Goal: Transaction & Acquisition: Purchase product/service

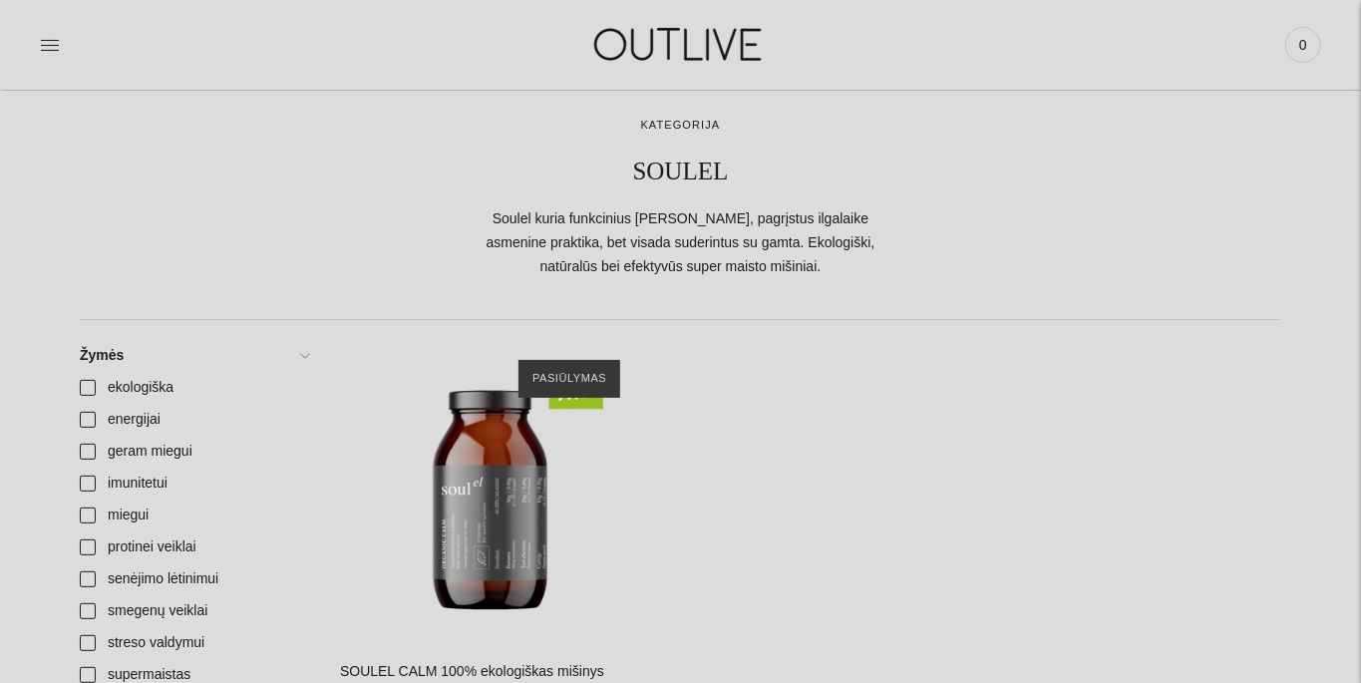
scroll to position [93, 0]
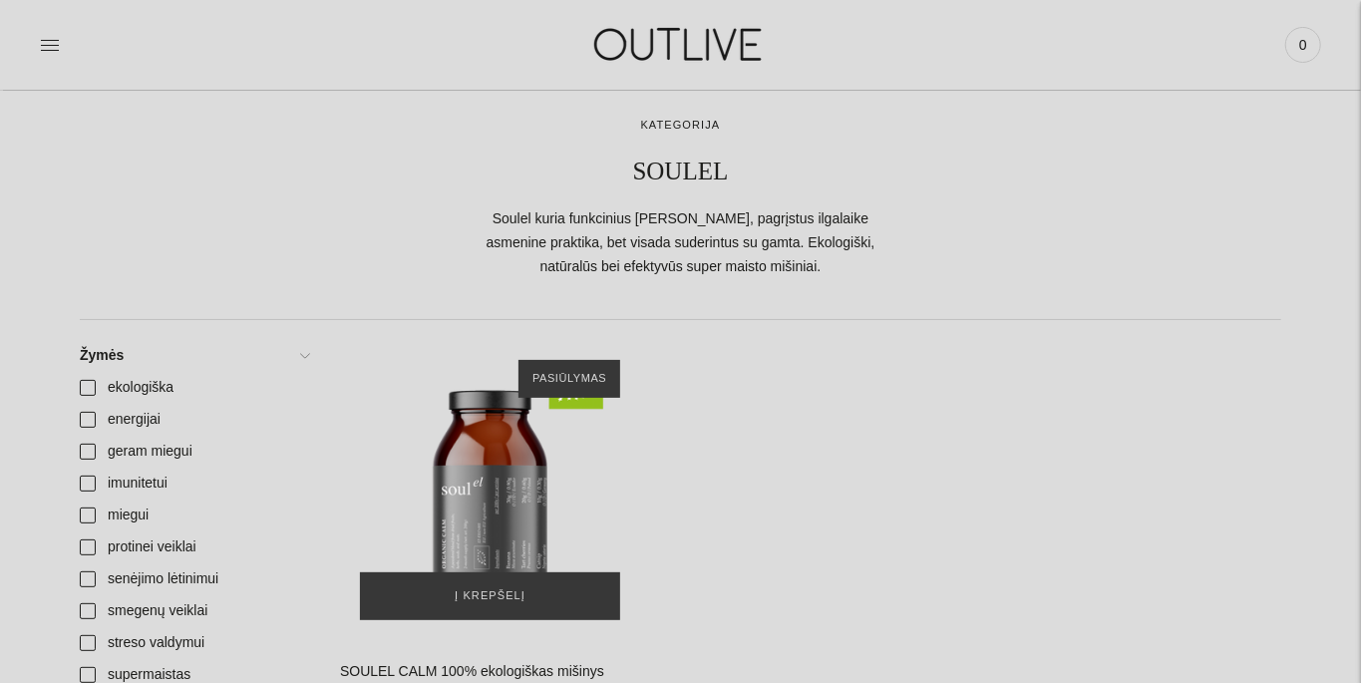
click at [493, 519] on img "SOULEL CALM 100% ekologiškas mišinys palaikyti nervų sistemai 200g\a" at bounding box center [490, 490] width 300 height 300
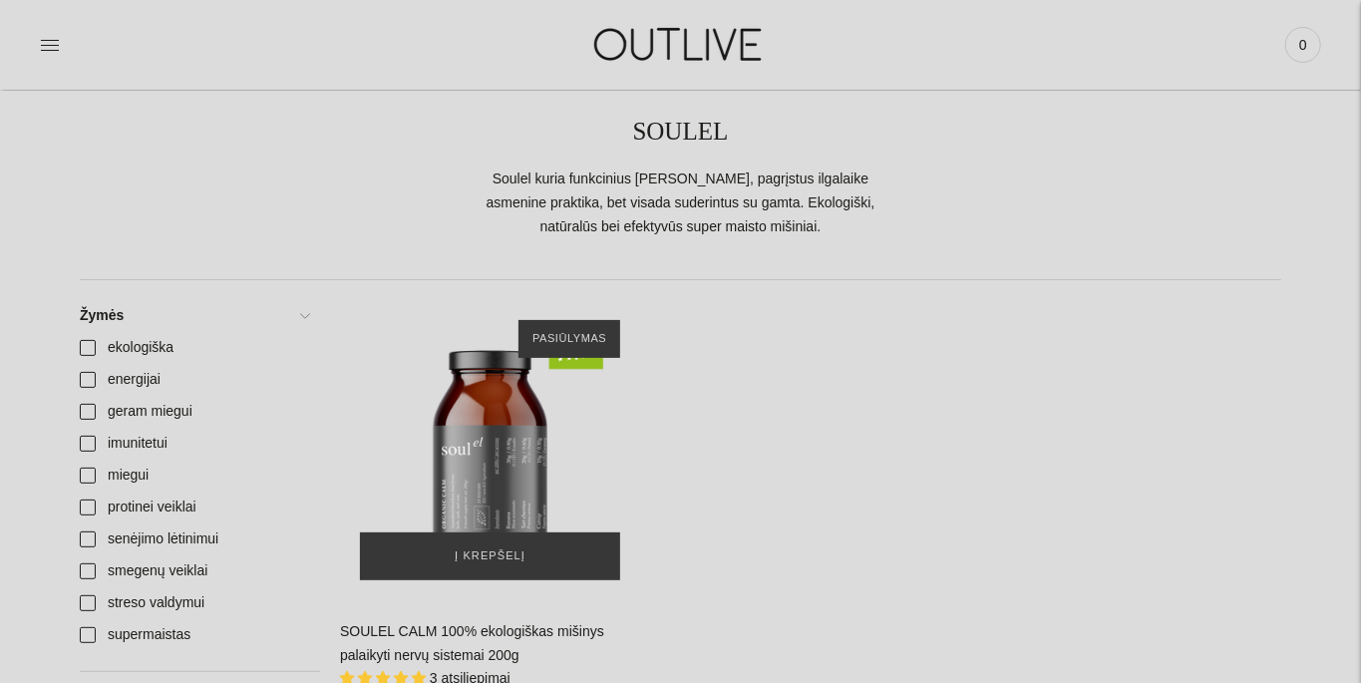
scroll to position [174, 0]
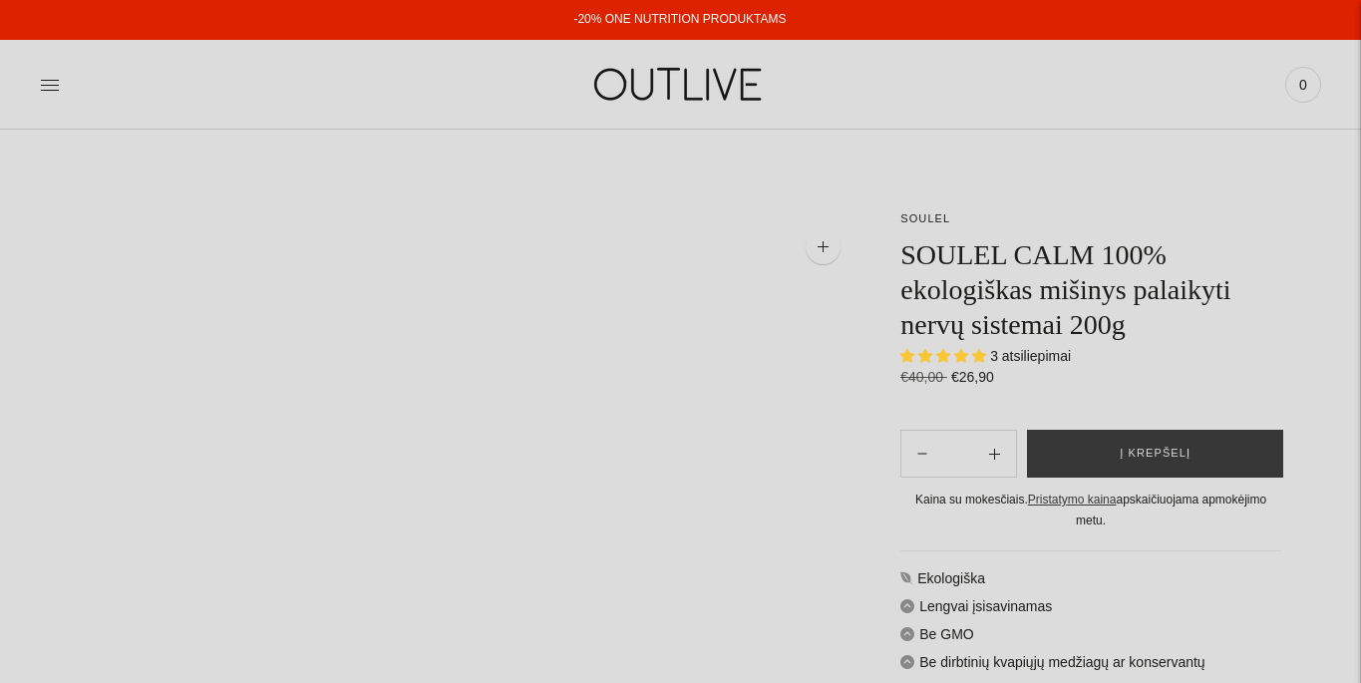
select select "**********"
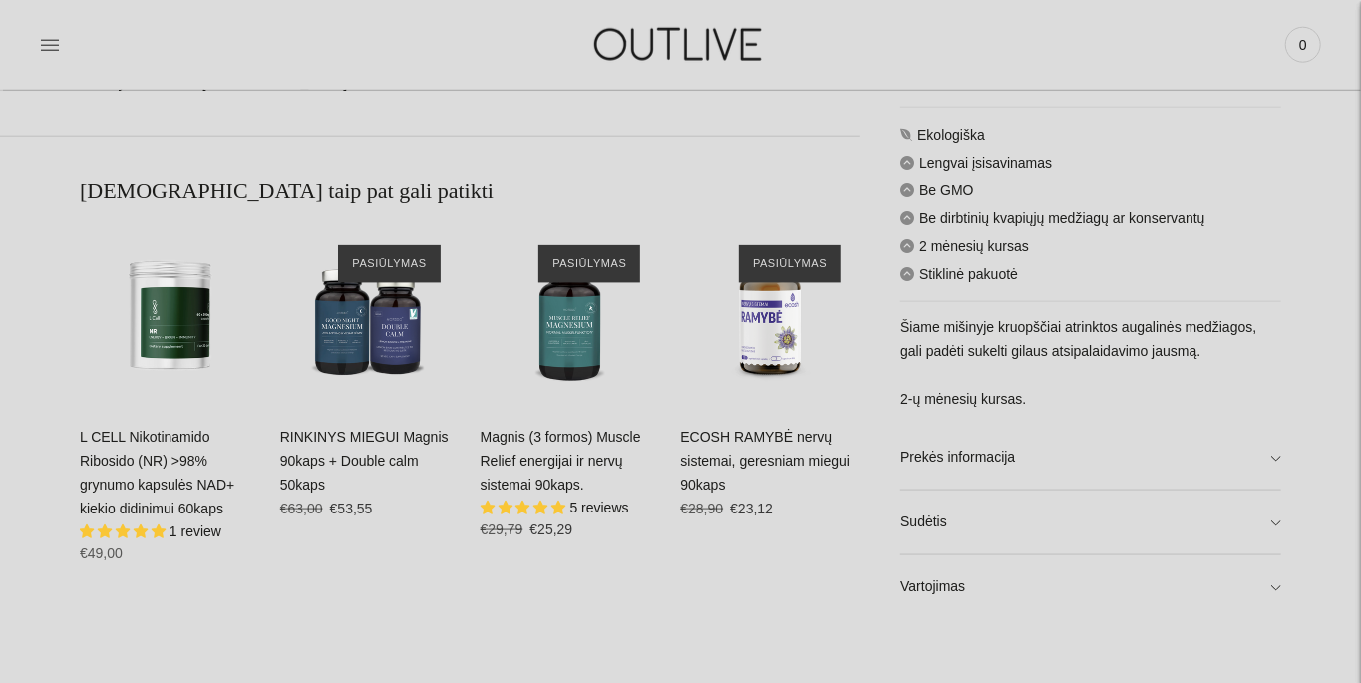
scroll to position [1209, 0]
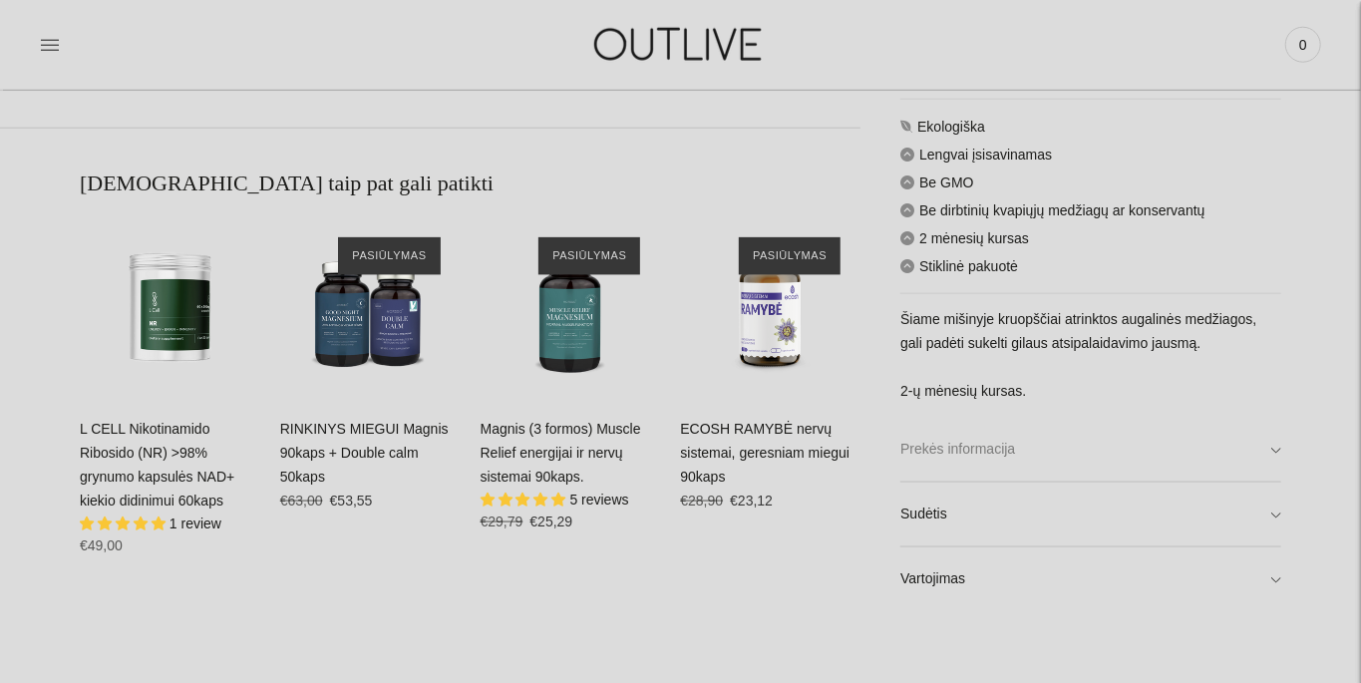
click at [1278, 452] on link "Prekės informacija" at bounding box center [1090, 450] width 381 height 64
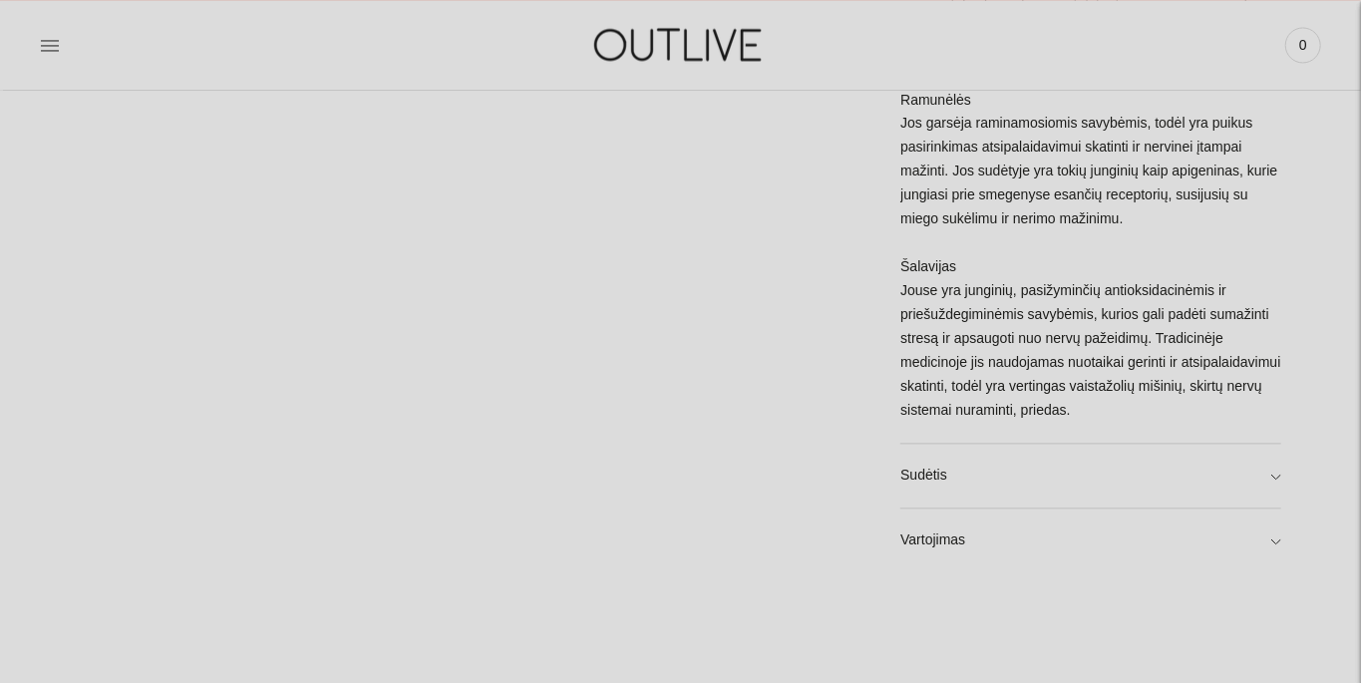
scroll to position [2194, 0]
click at [1276, 461] on link "Sudėtis" at bounding box center [1090, 474] width 381 height 64
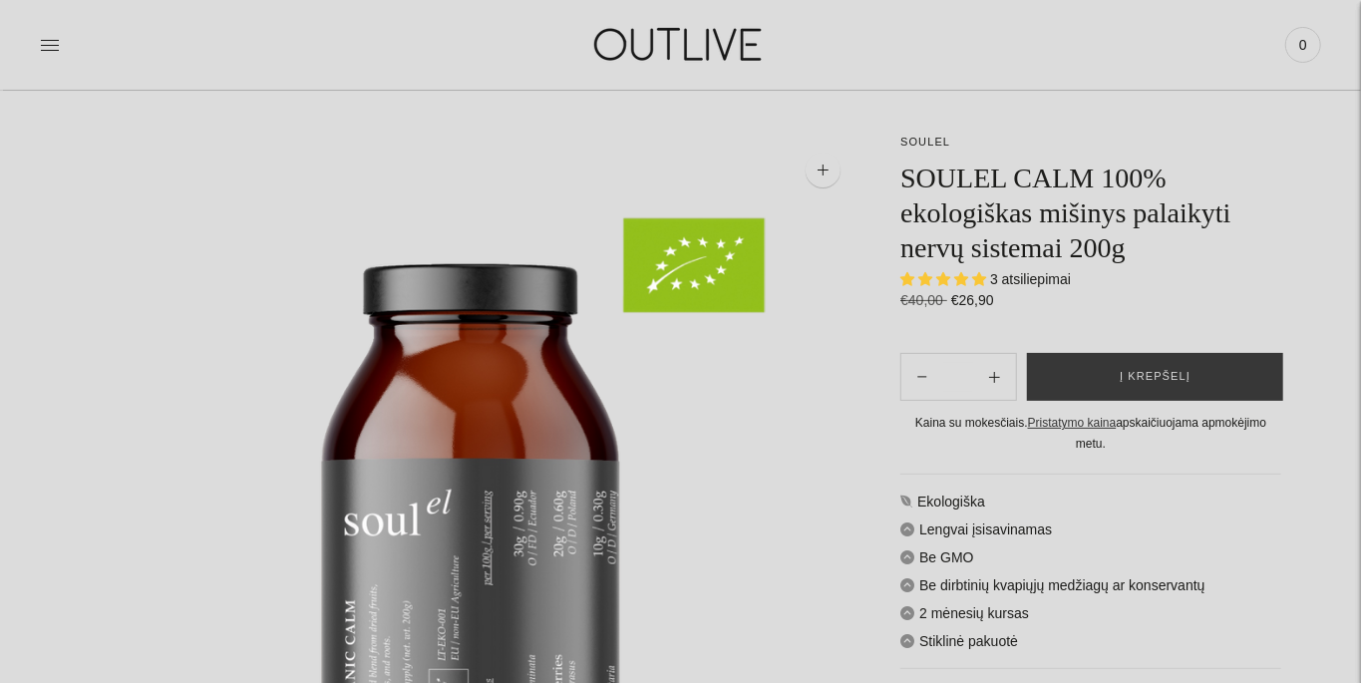
scroll to position [74, 0]
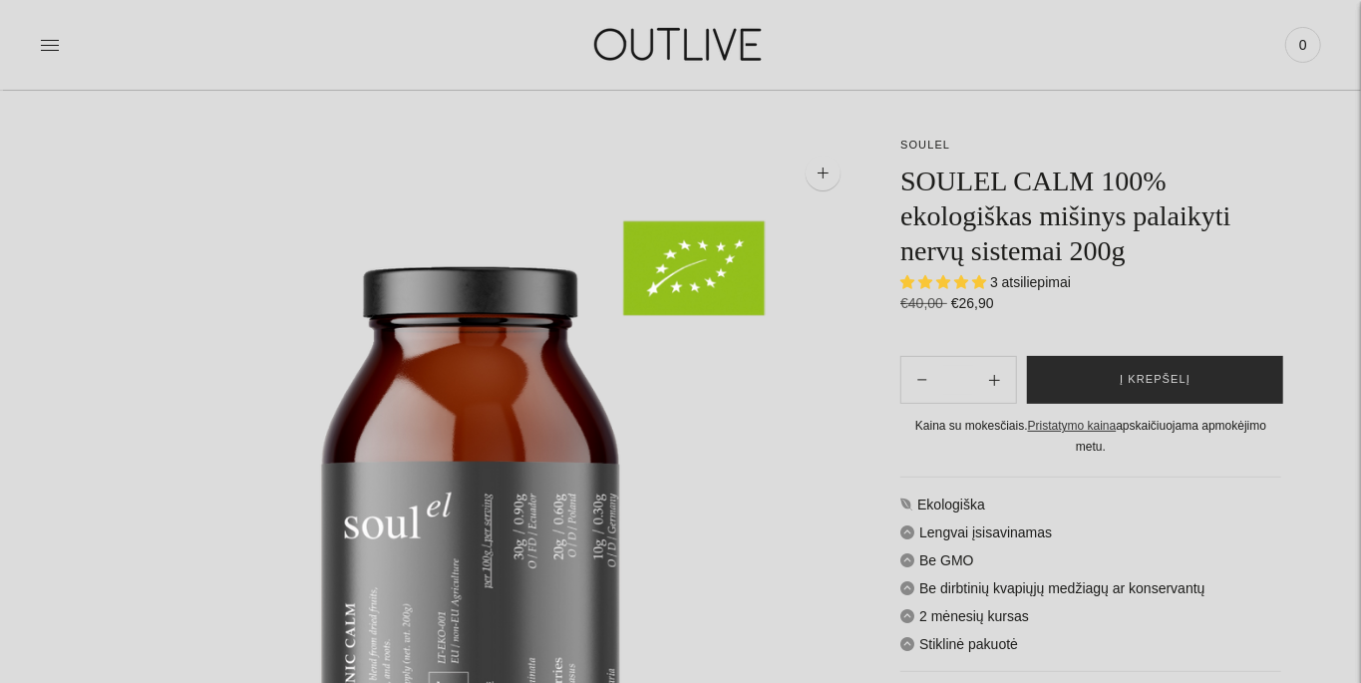
click at [1215, 404] on button "Į krepšelį" at bounding box center [1155, 380] width 256 height 48
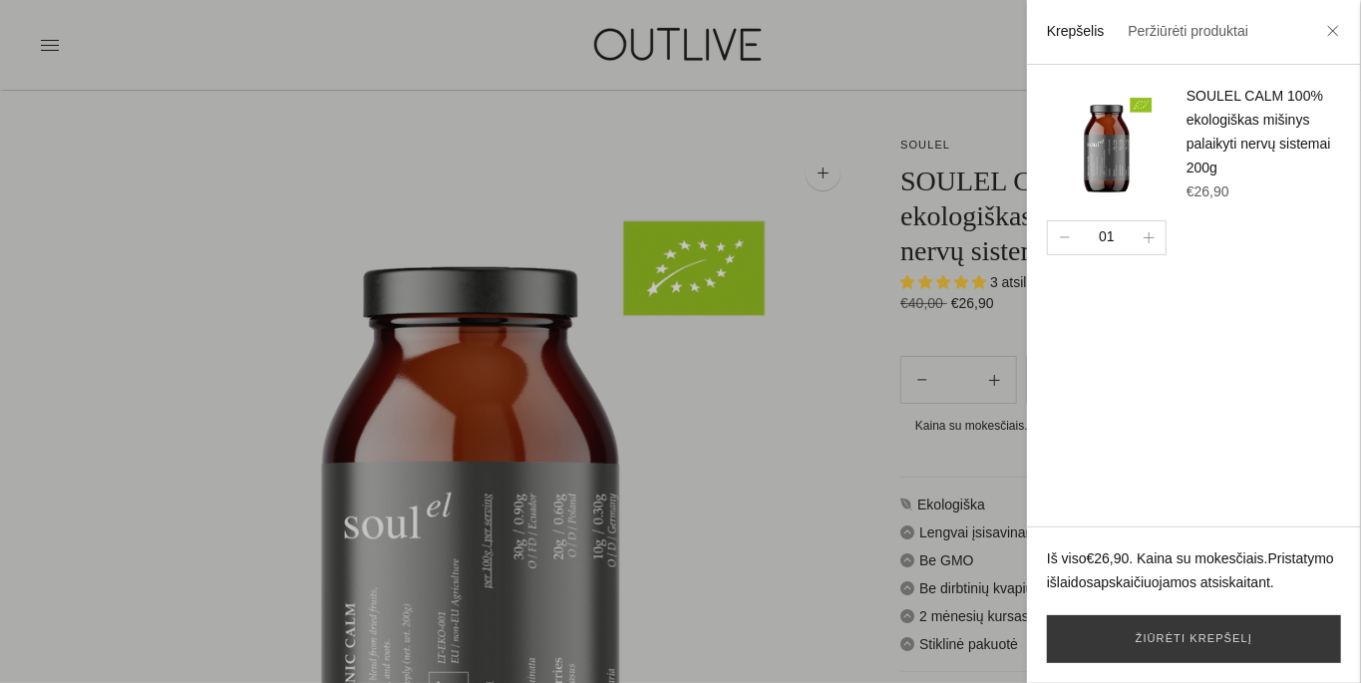
click at [62, 66] on div at bounding box center [680, 341] width 1361 height 683
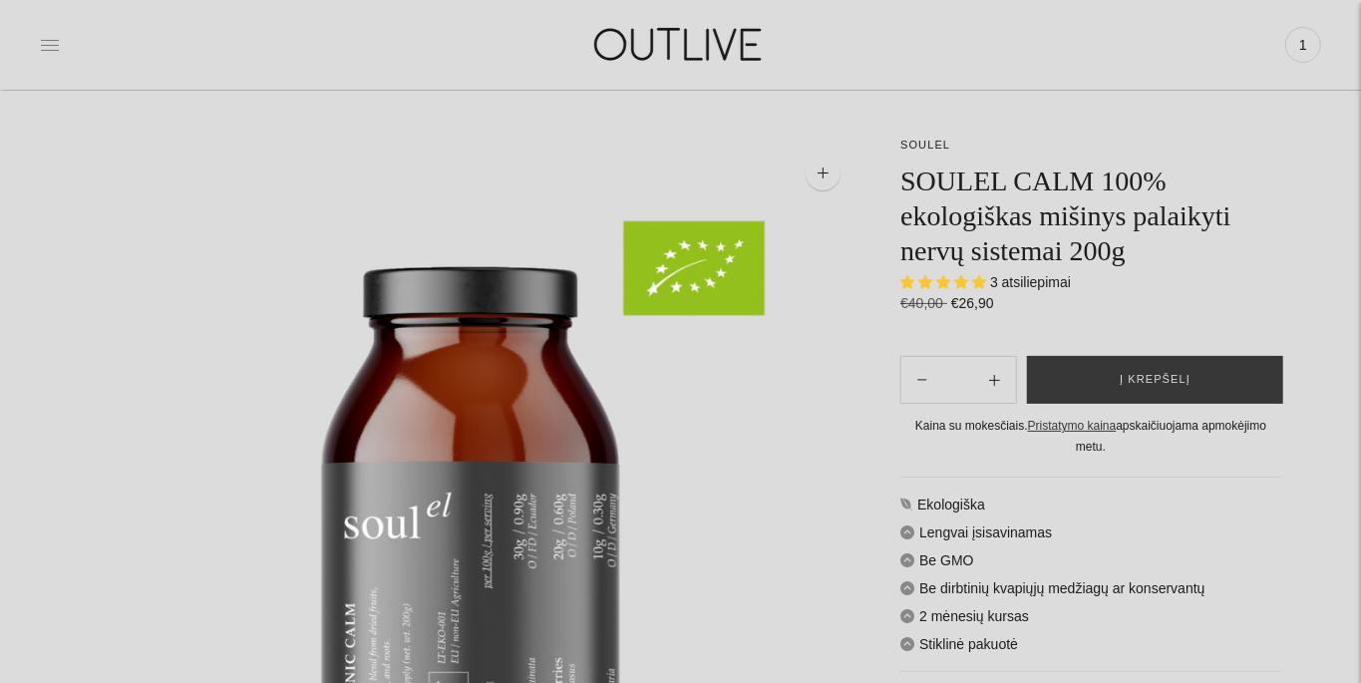
click at [40, 37] on icon at bounding box center [50, 45] width 20 height 20
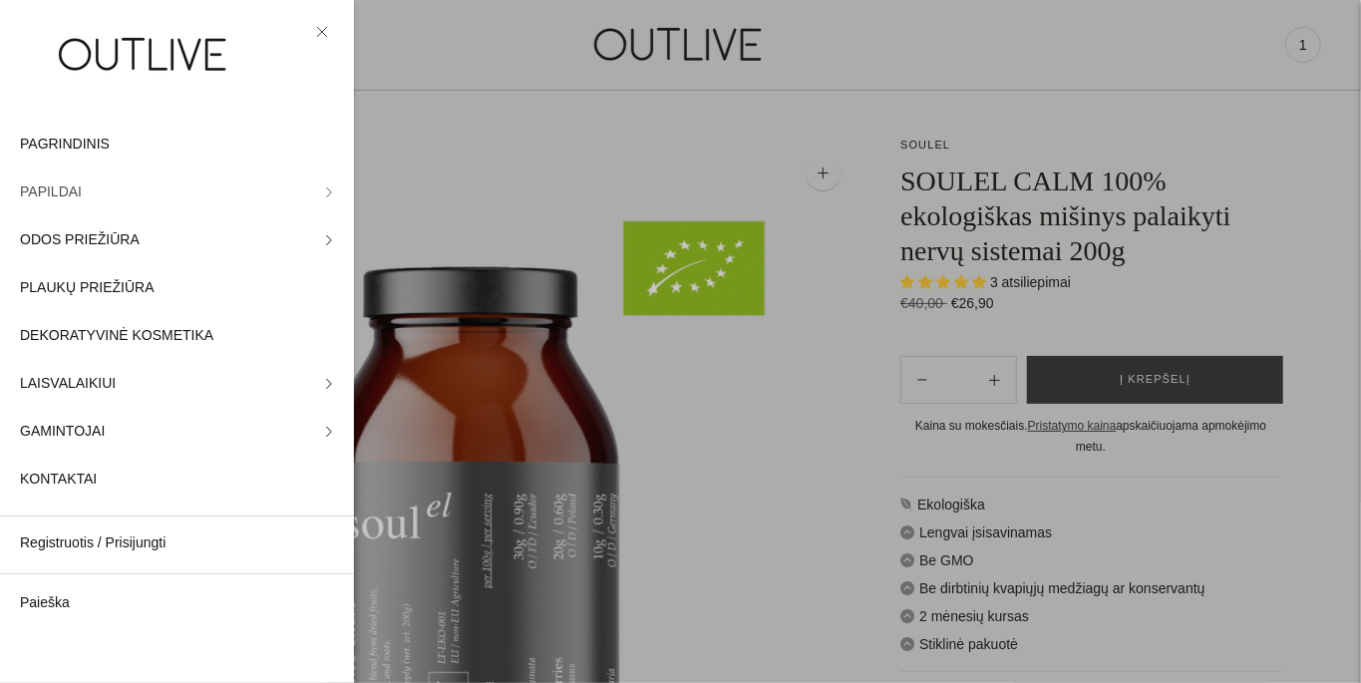
click at [321, 185] on link "PAPILDAI" at bounding box center [177, 193] width 354 height 48
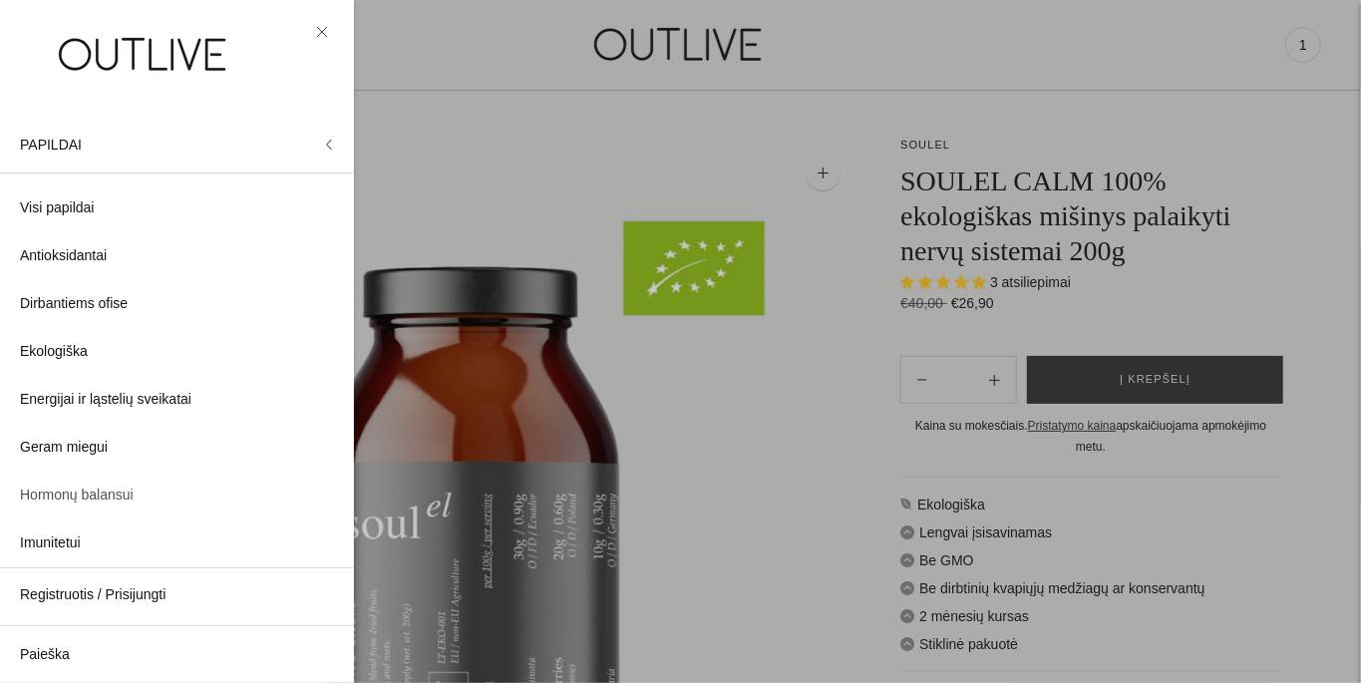
click at [150, 506] on link "Hormonų balansui" at bounding box center [177, 496] width 354 height 48
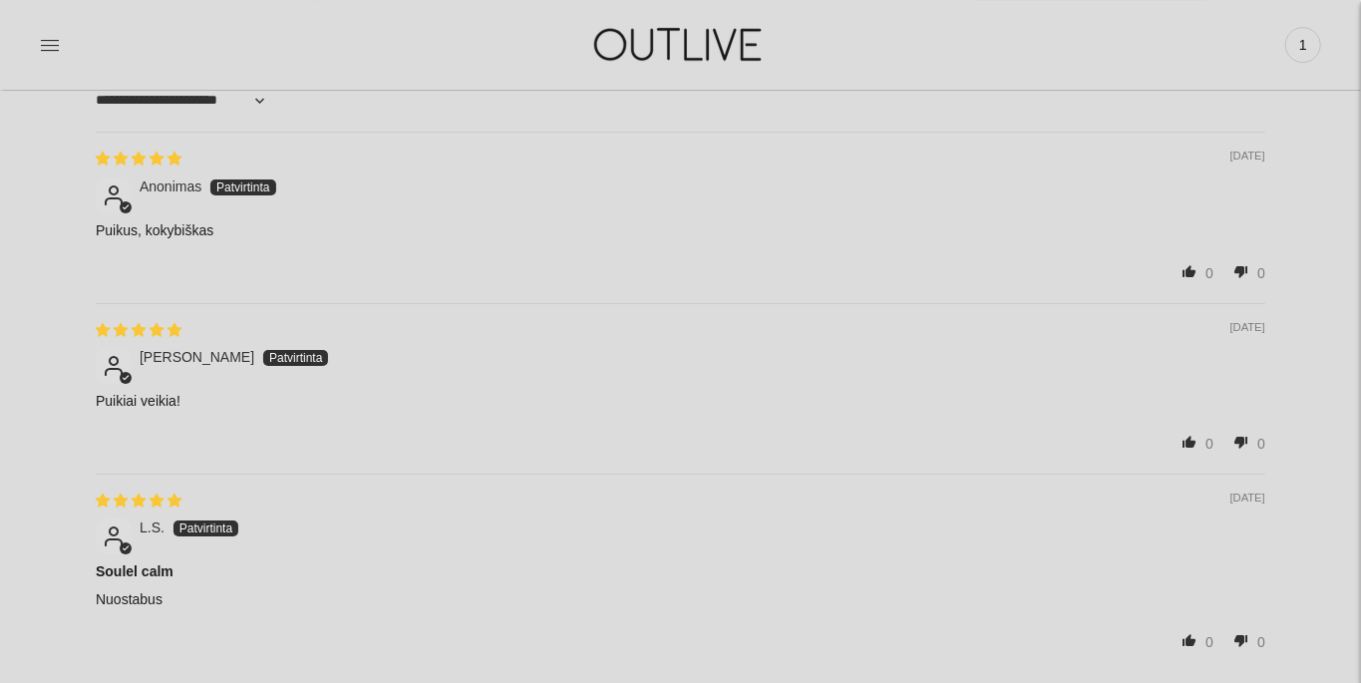
scroll to position [4137, 0]
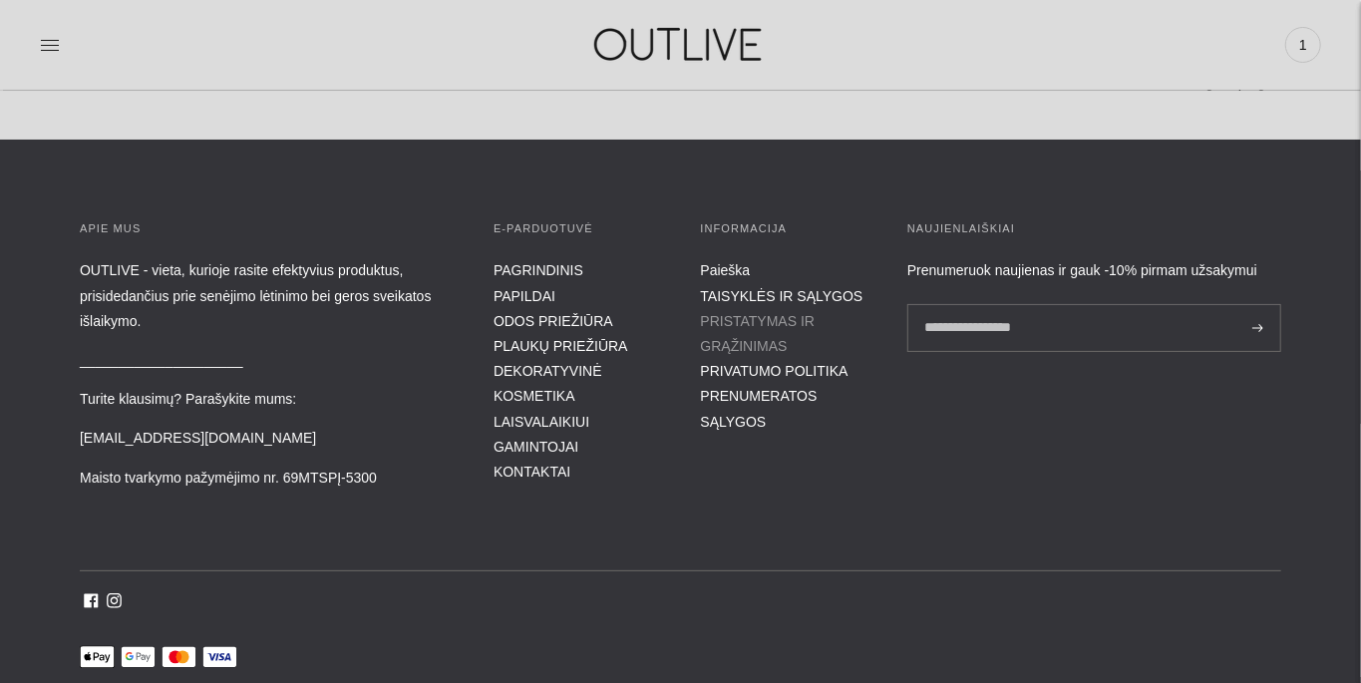
click at [799, 317] on link "PRISTATYMAS IR GRĄŽINIMAS" at bounding box center [758, 333] width 115 height 41
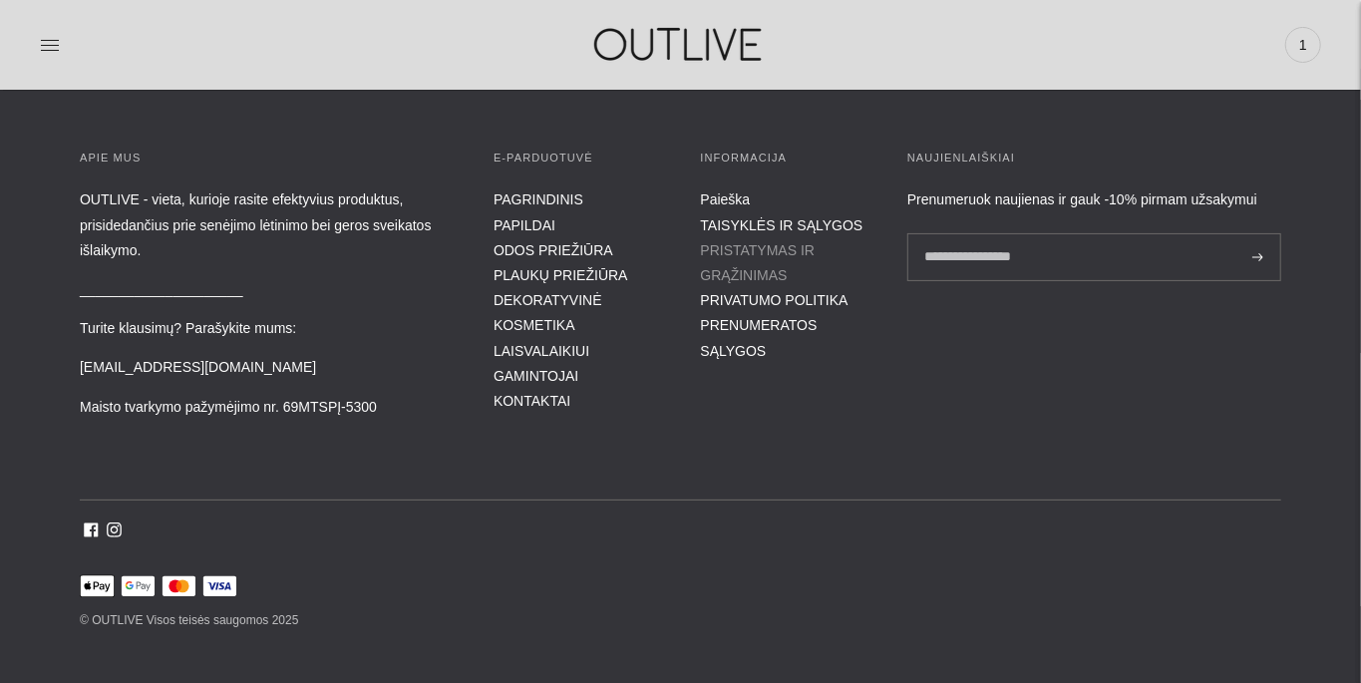
scroll to position [4229, 0]
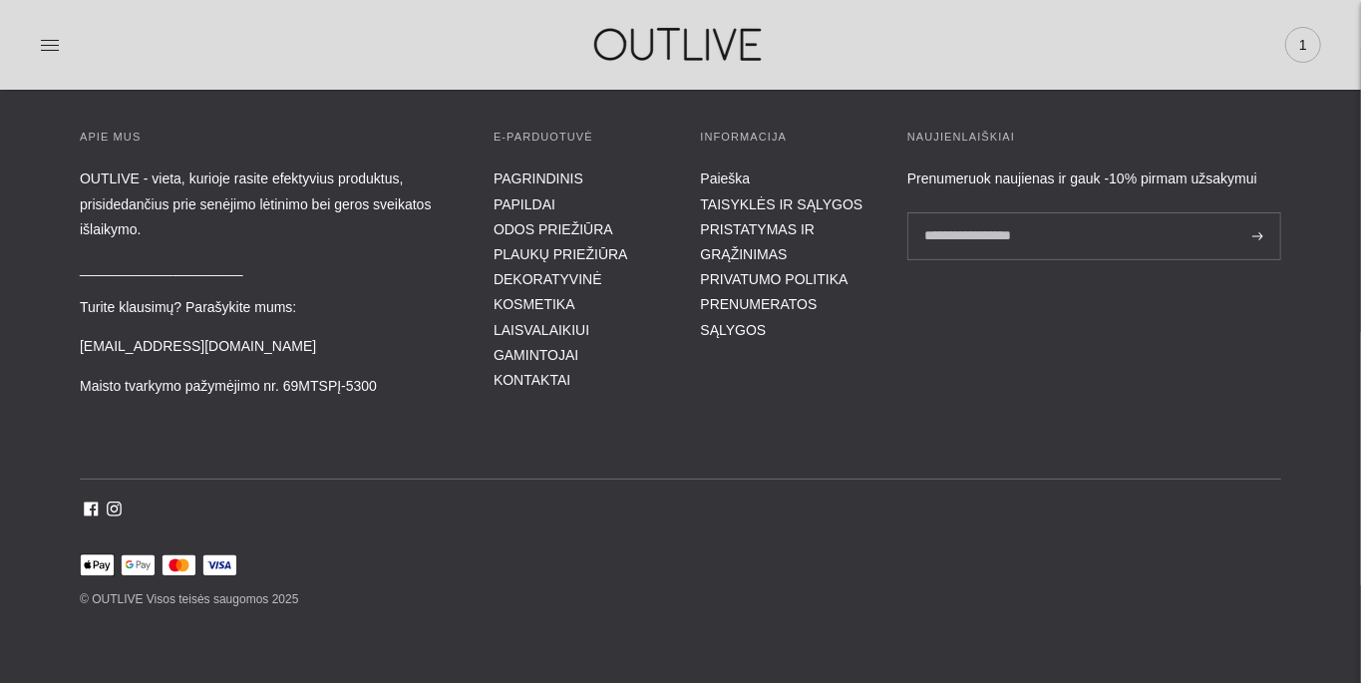
click at [1297, 52] on span "1" at bounding box center [1303, 45] width 28 height 28
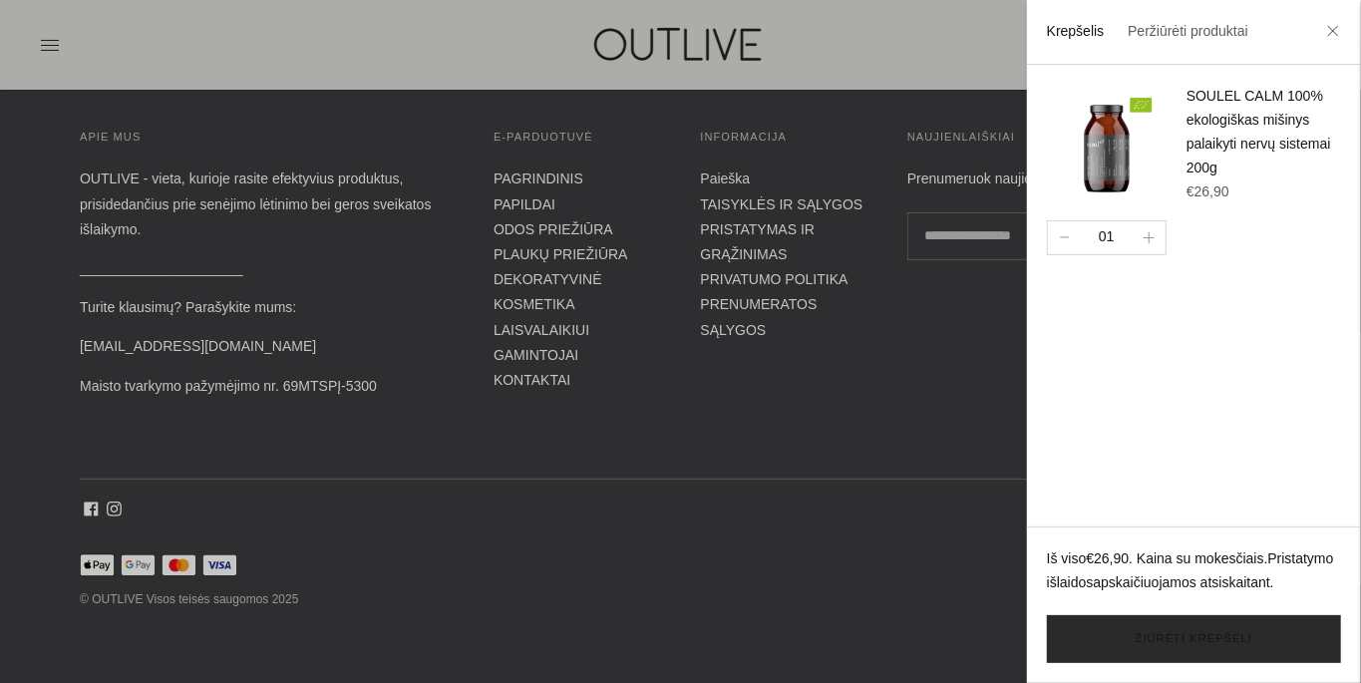
click at [1251, 641] on link "Žiūrėti krepšelį" at bounding box center [1194, 639] width 294 height 48
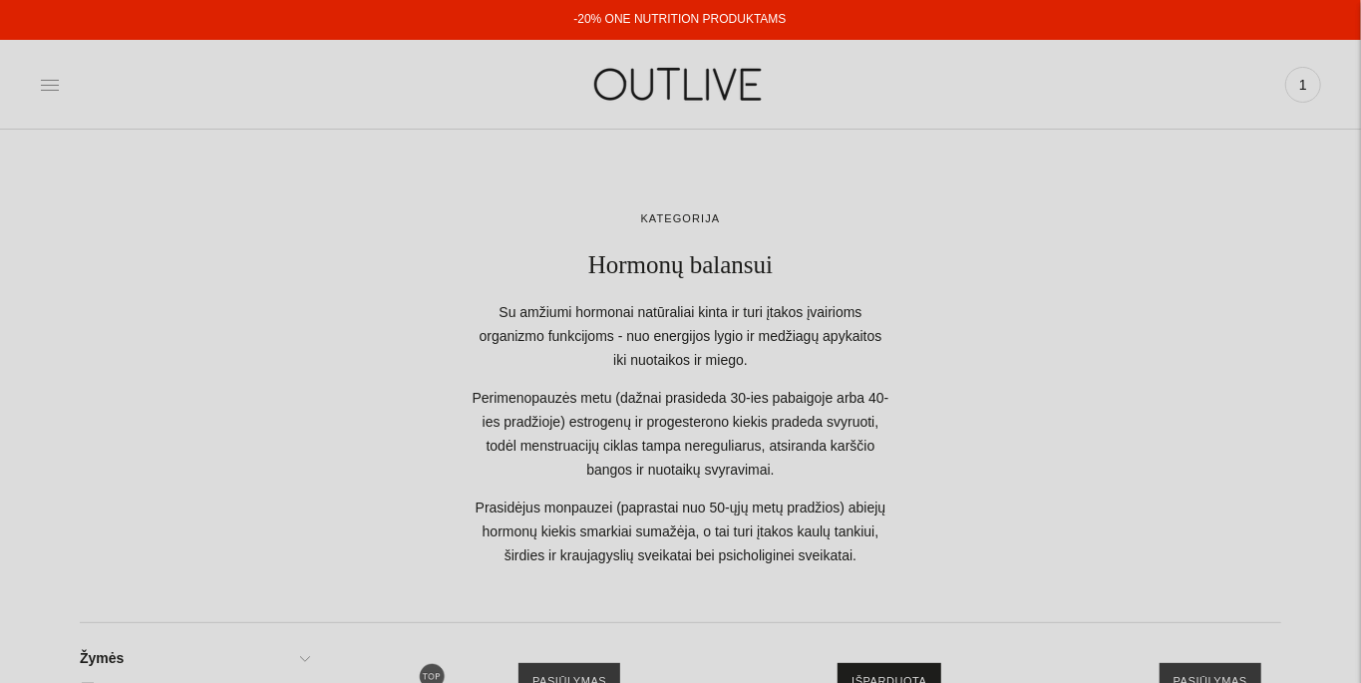
click at [49, 75] on icon at bounding box center [50, 85] width 20 height 20
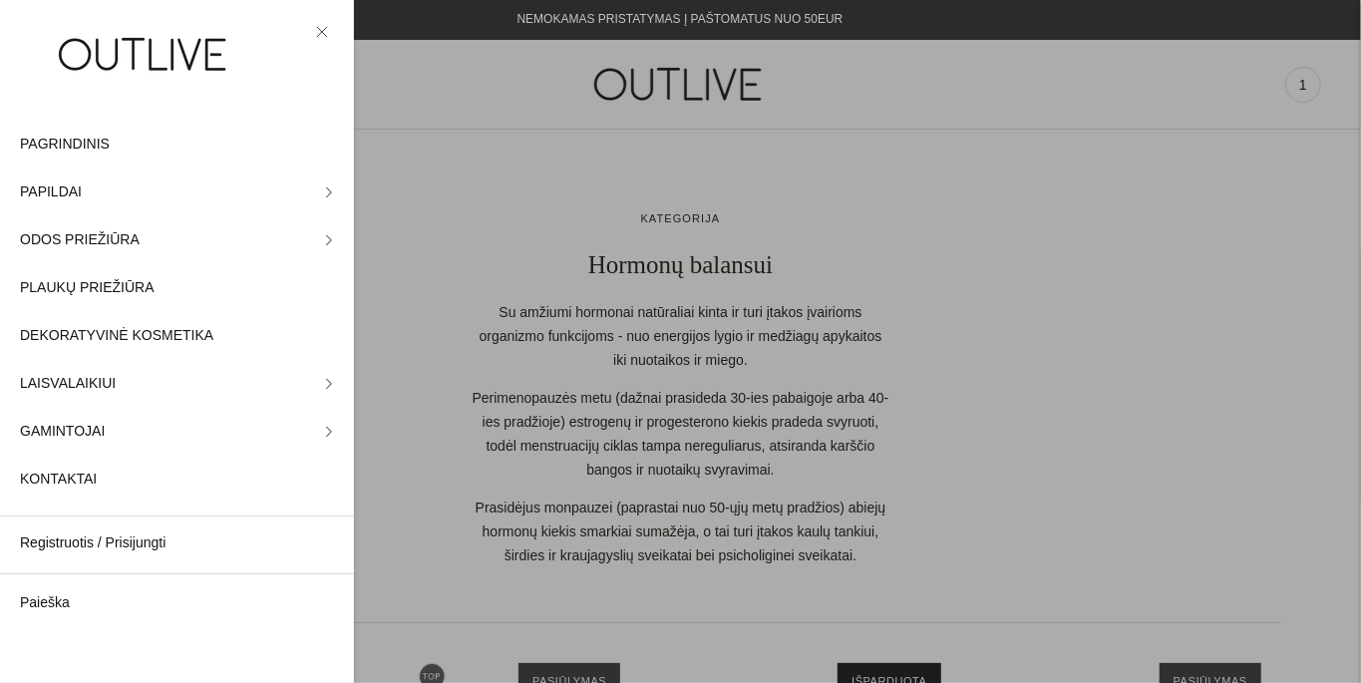
click at [1307, 83] on div at bounding box center [680, 341] width 1361 height 683
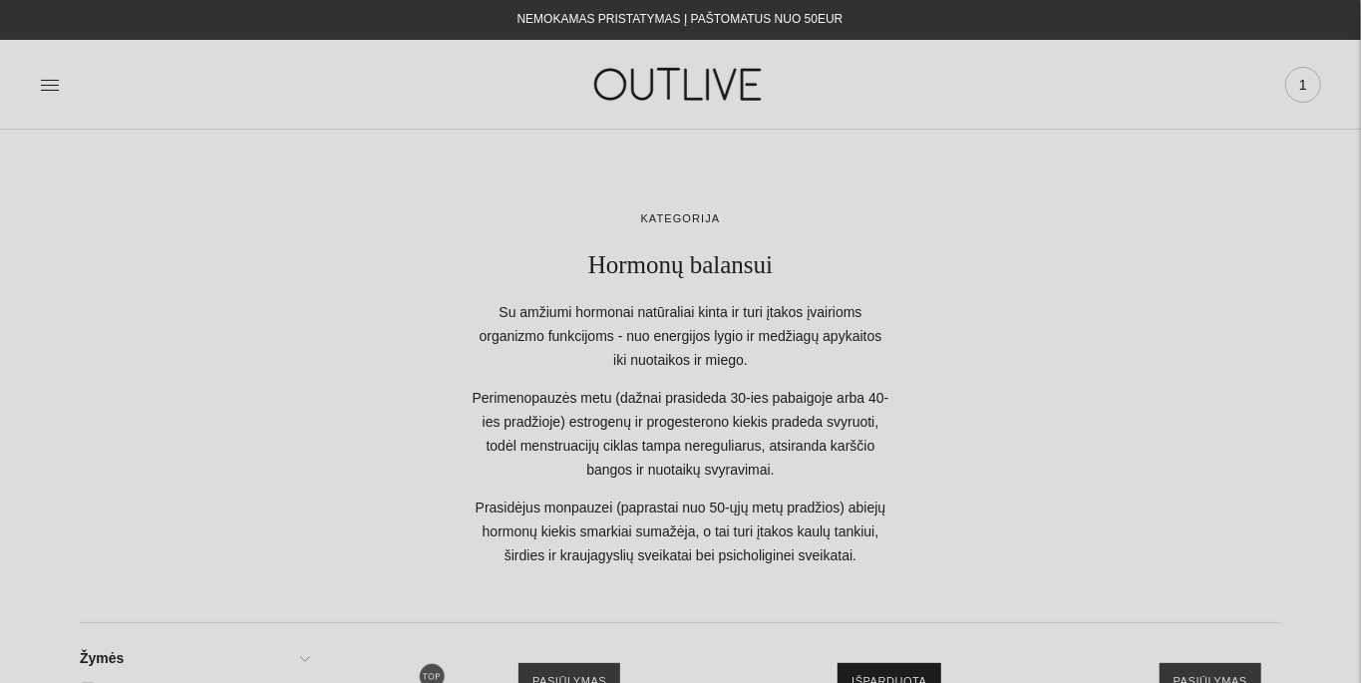
click at [1310, 86] on span "1" at bounding box center [1303, 85] width 28 height 28
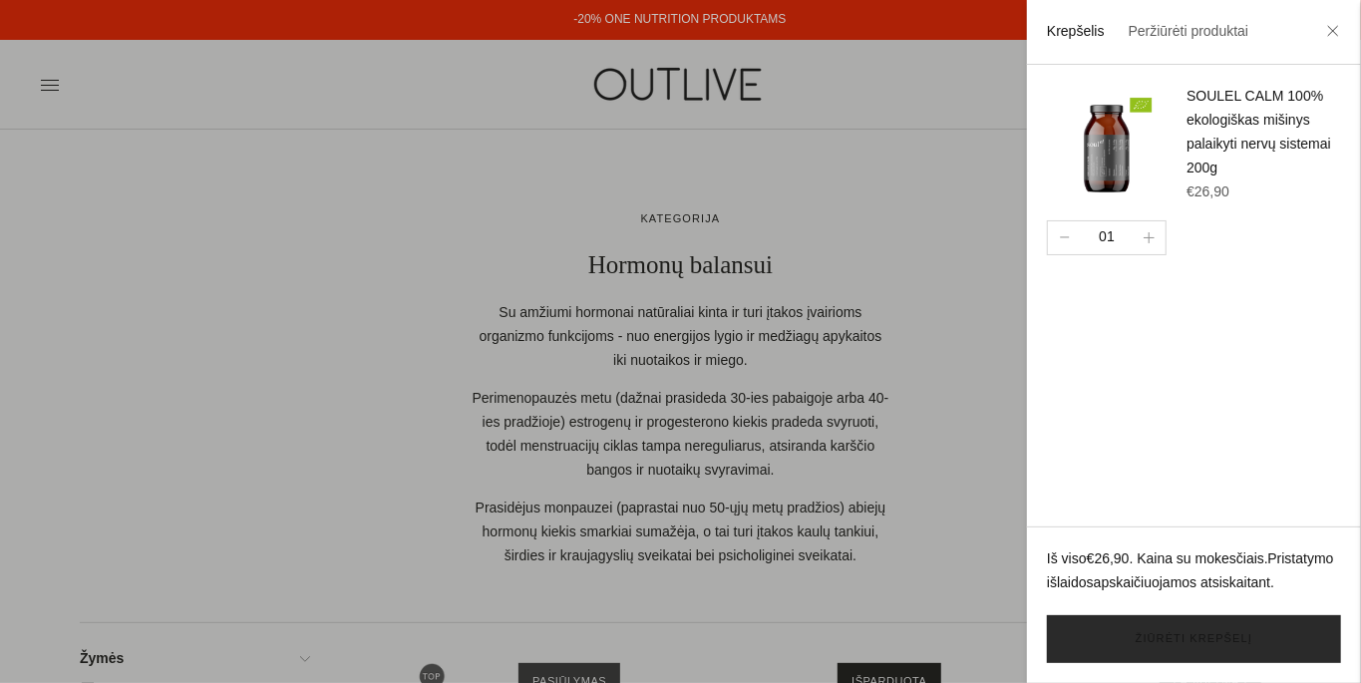
click at [1256, 634] on link "Žiūrėti krepšelį" at bounding box center [1194, 639] width 294 height 48
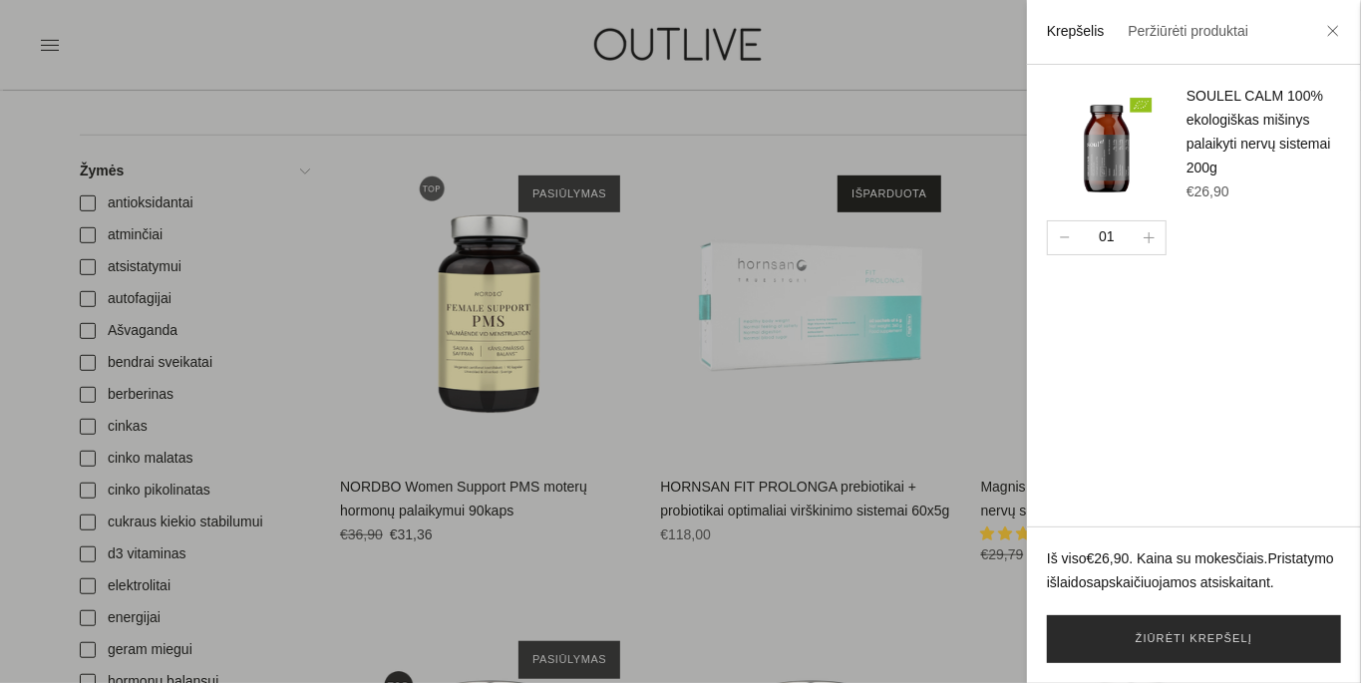
scroll to position [491, 0]
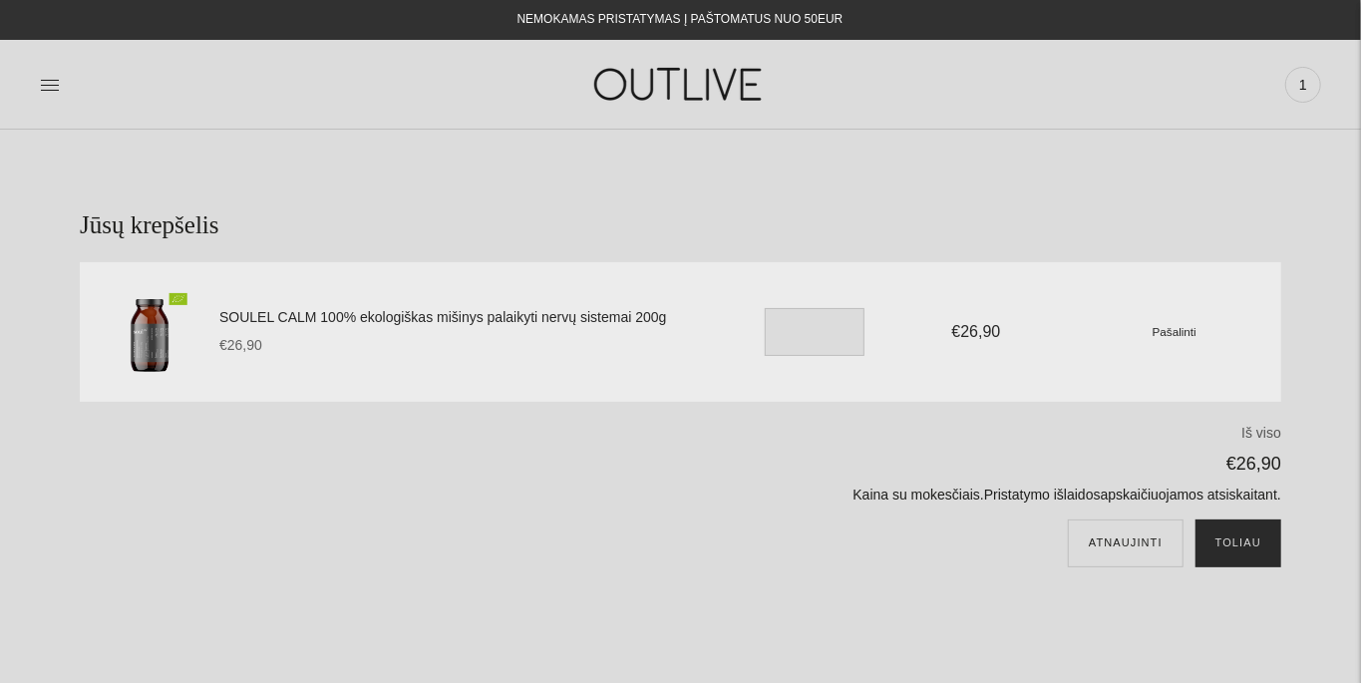
click at [1261, 543] on button "Toliau" at bounding box center [1239, 544] width 86 height 48
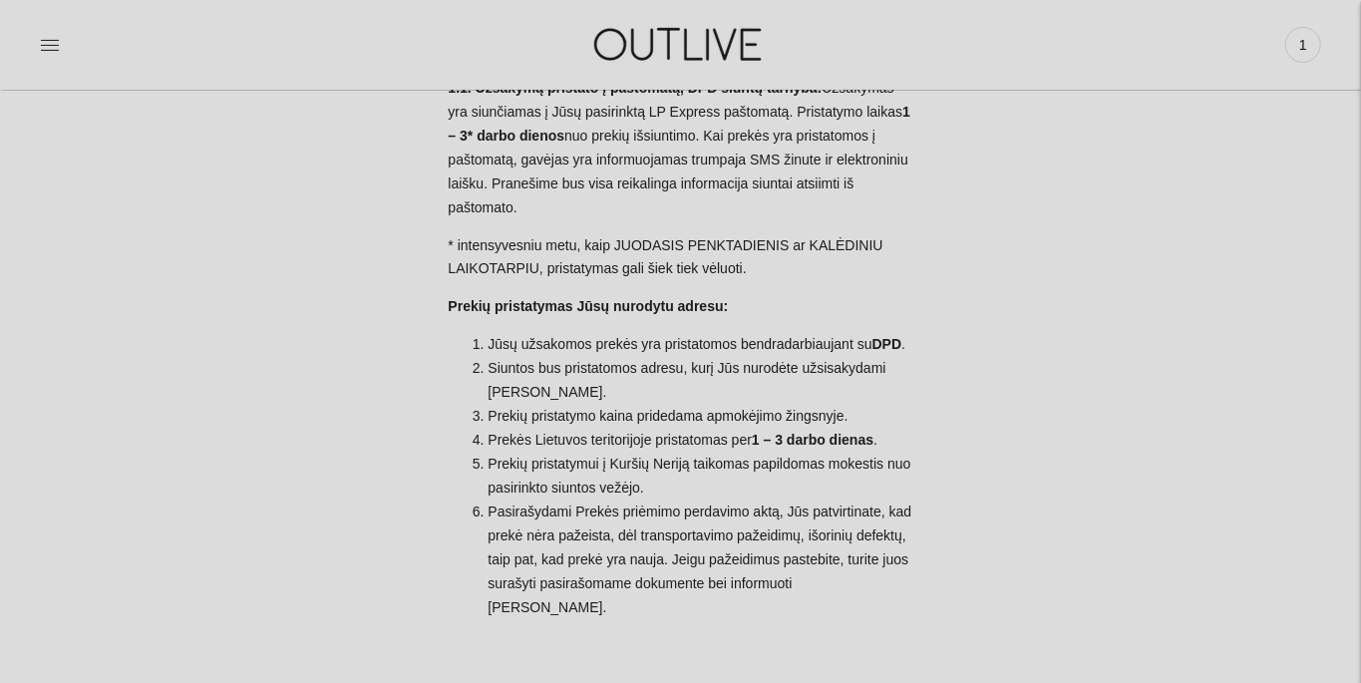
scroll to position [360, 0]
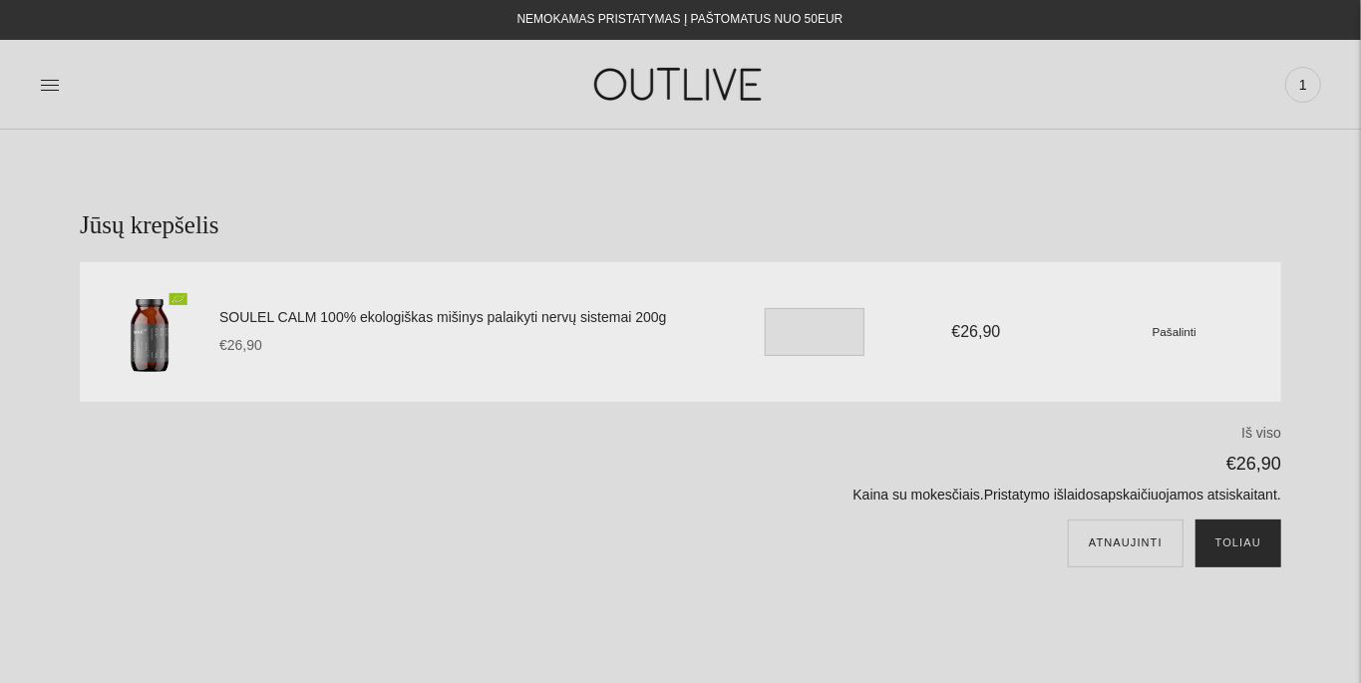
click at [1250, 553] on button "Toliau" at bounding box center [1239, 544] width 86 height 48
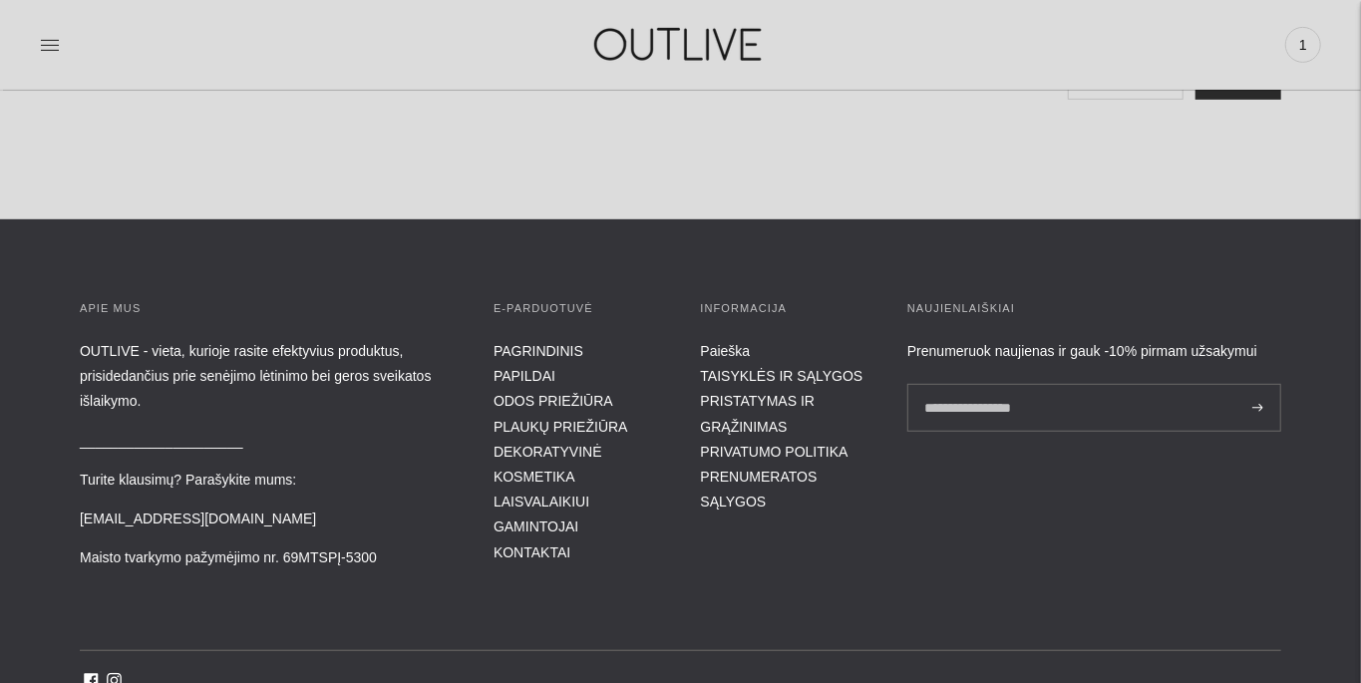
scroll to position [471, 0]
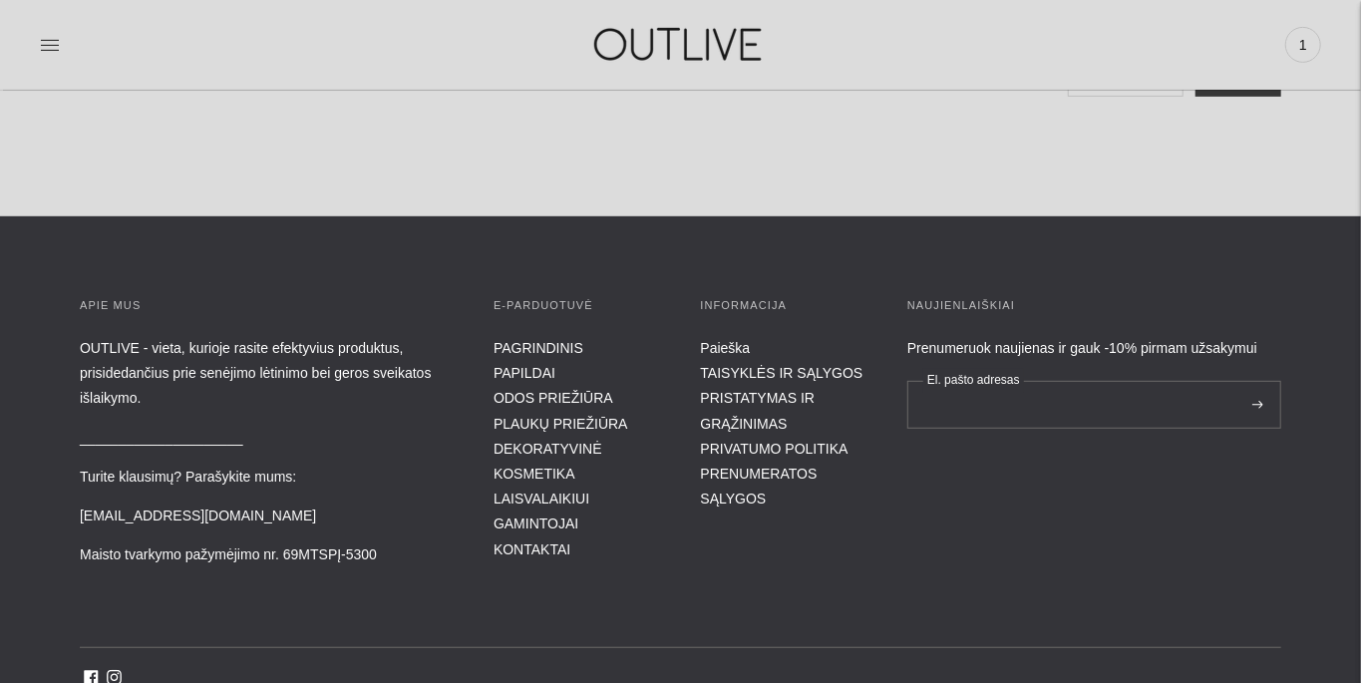
click at [1040, 408] on input "El. pašto adresas" at bounding box center [1094, 405] width 374 height 48
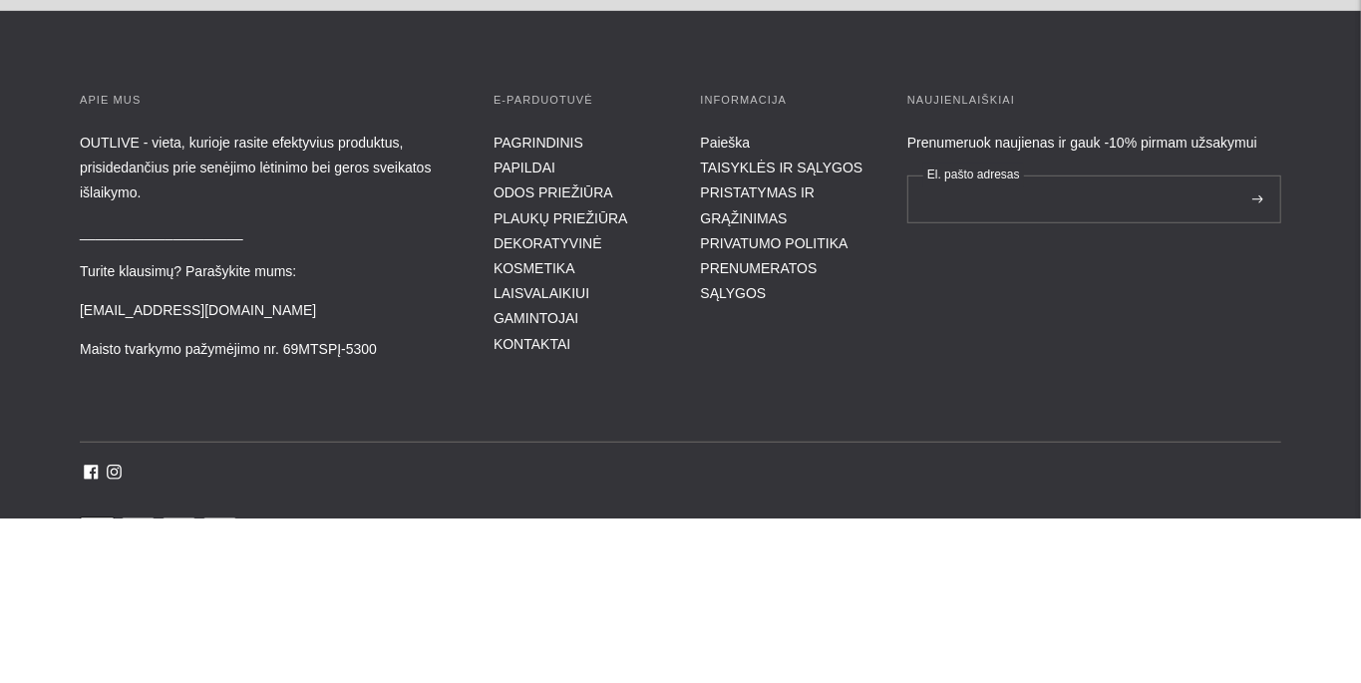
scroll to position [512, 0]
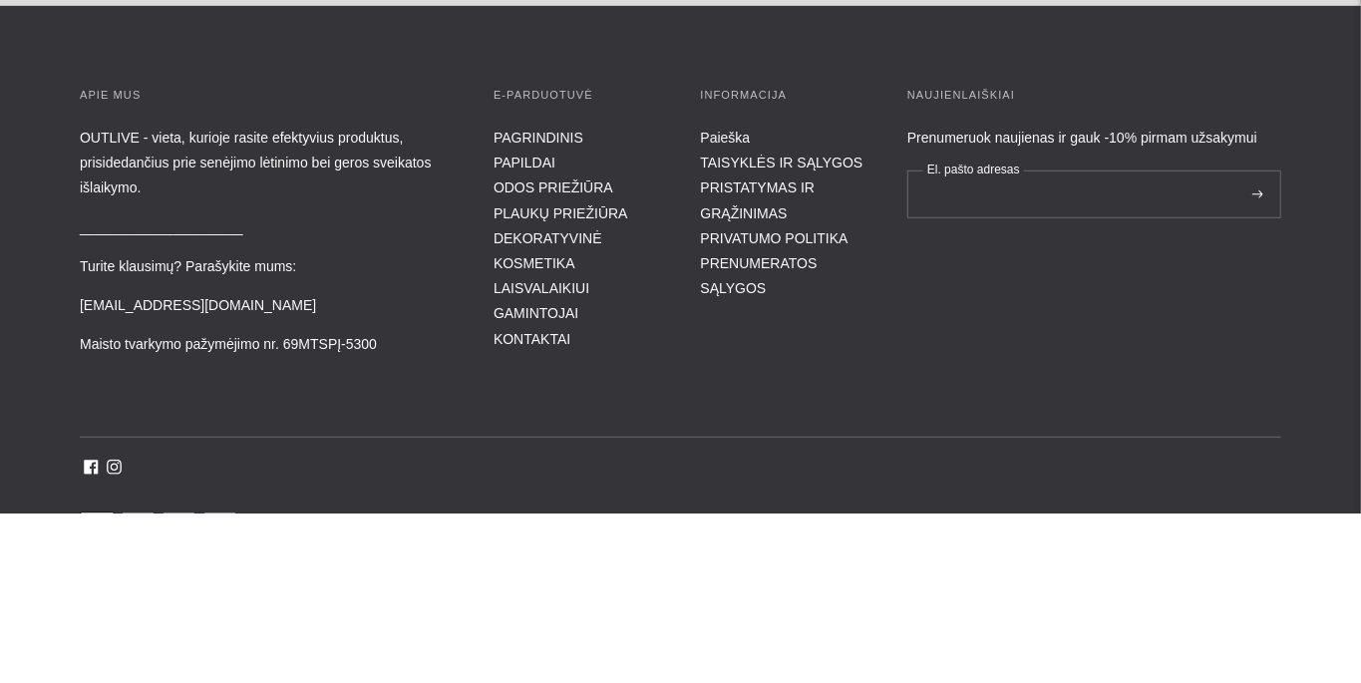
click at [1025, 370] on input "El. pašto adresas" at bounding box center [1094, 364] width 374 height 48
click at [1007, 361] on input "El. pašto adresas" at bounding box center [1094, 364] width 374 height 48
type input "**********"
click at [1269, 370] on button at bounding box center [1257, 364] width 23 height 48
